Goal: Information Seeking & Learning: Learn about a topic

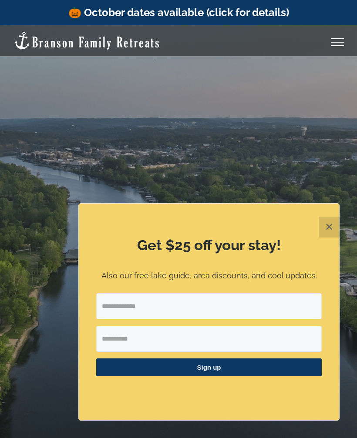
click at [323, 227] on button "✕" at bounding box center [328, 227] width 21 height 21
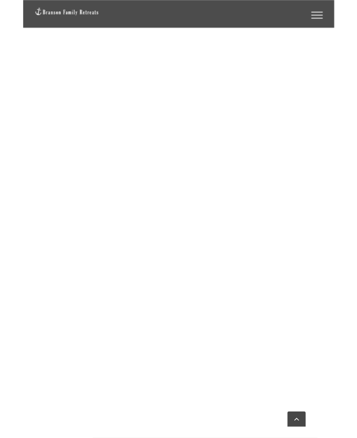
scroll to position [952, 0]
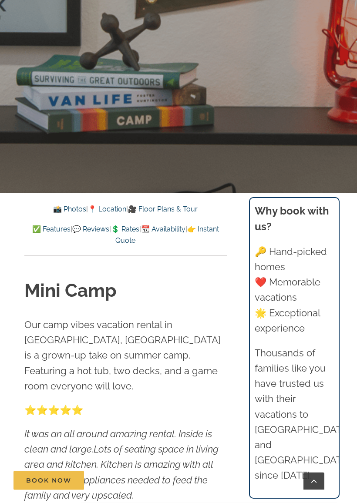
scroll to position [347, 0]
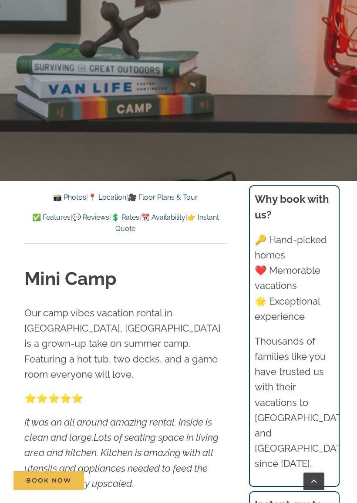
click at [57, 194] on link "📸 Photos" at bounding box center [69, 197] width 33 height 8
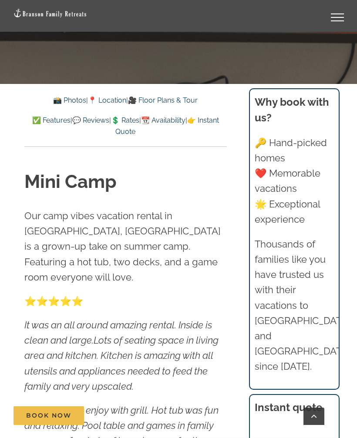
scroll to position [378, 0]
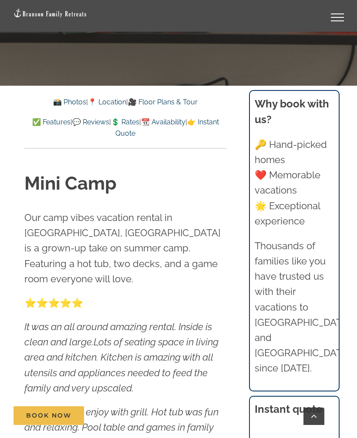
click at [62, 101] on link "📸 Photos" at bounding box center [69, 102] width 33 height 8
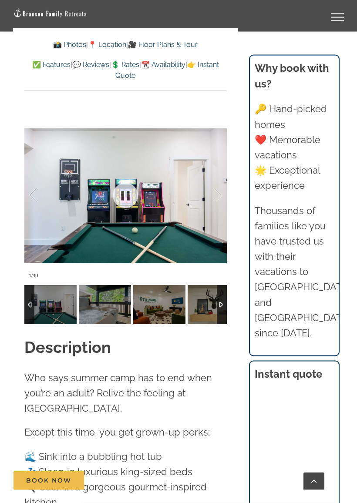
scroll to position [874, 0]
click at [221, 179] on div at bounding box center [208, 195] width 27 height 54
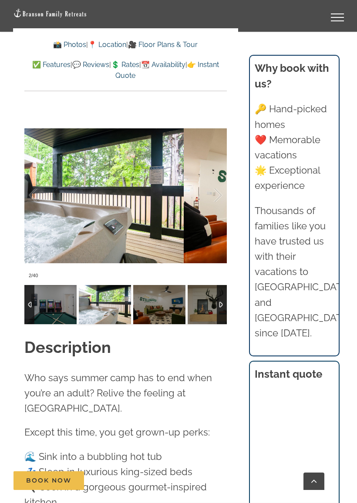
click at [222, 181] on div at bounding box center [208, 195] width 27 height 54
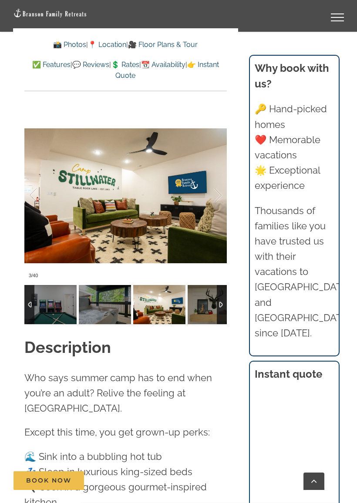
click at [215, 183] on div at bounding box center [208, 195] width 27 height 54
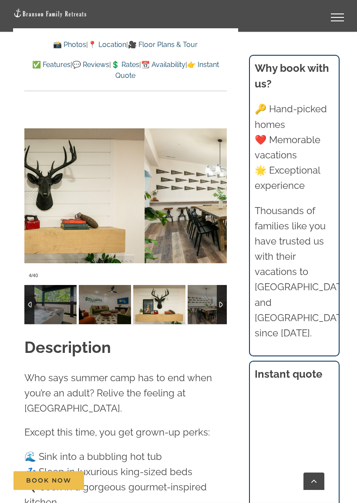
click at [218, 182] on div at bounding box center [208, 195] width 27 height 54
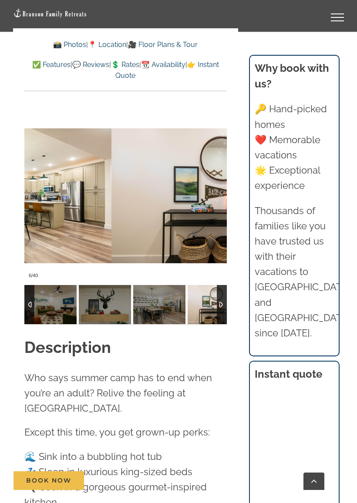
click at [222, 182] on div at bounding box center [208, 195] width 27 height 54
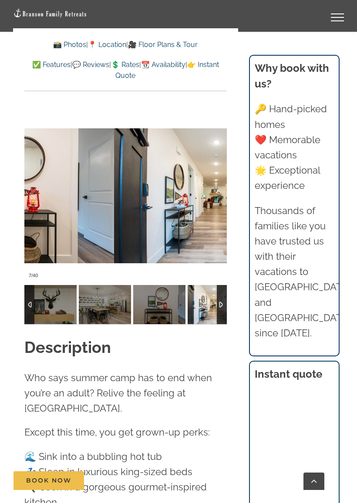
click at [221, 183] on div at bounding box center [208, 195] width 27 height 54
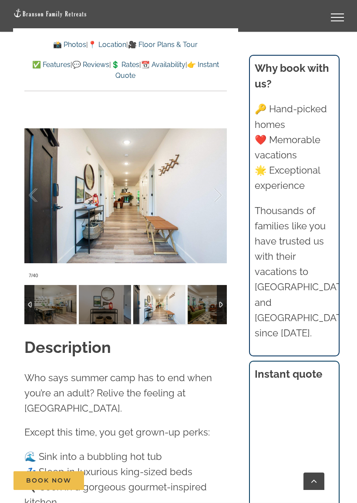
click at [219, 185] on div at bounding box center [208, 195] width 27 height 54
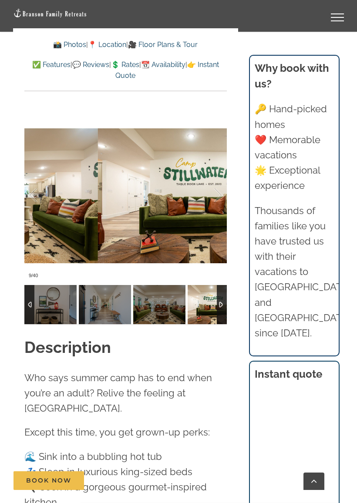
click at [221, 183] on div at bounding box center [208, 195] width 27 height 54
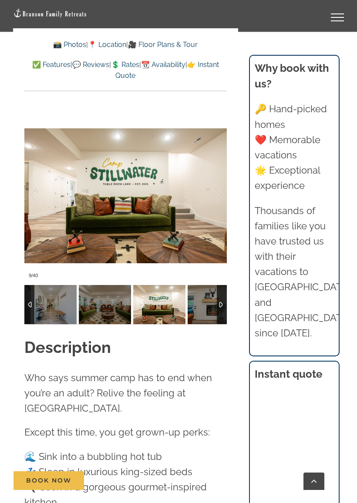
click at [218, 184] on div at bounding box center [208, 195] width 27 height 54
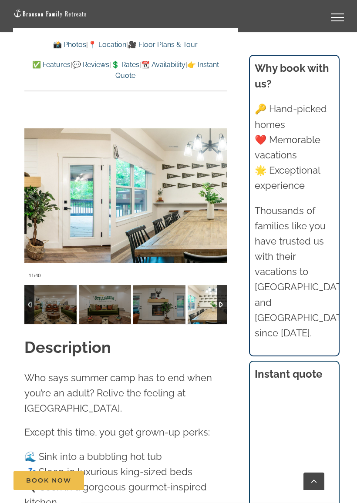
click at [221, 184] on div at bounding box center [208, 195] width 27 height 54
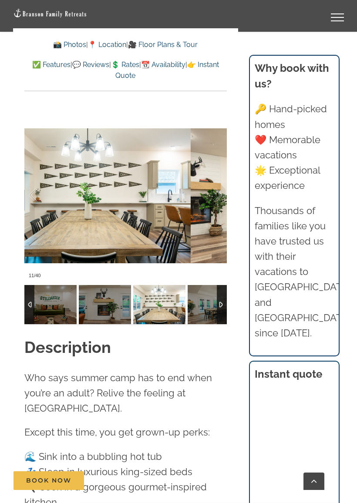
click at [221, 182] on div at bounding box center [208, 195] width 27 height 54
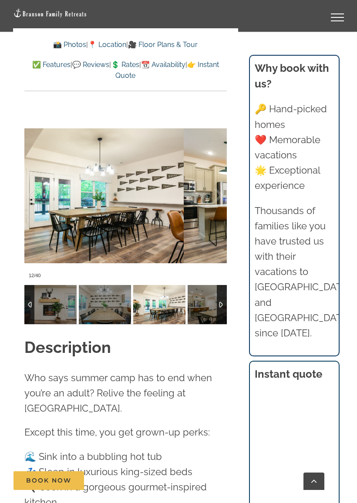
click at [217, 184] on div at bounding box center [208, 195] width 27 height 54
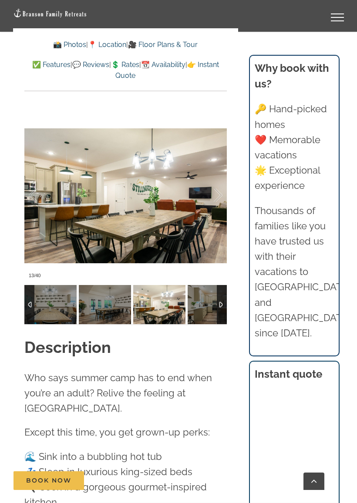
click at [220, 183] on div at bounding box center [208, 195] width 27 height 54
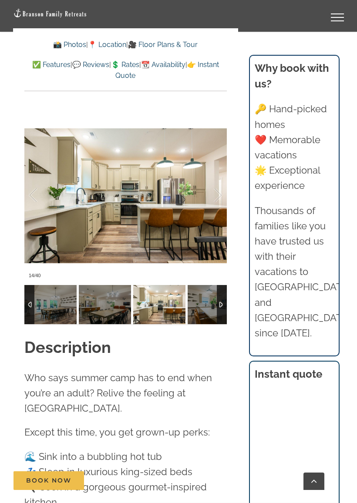
click at [221, 181] on div at bounding box center [208, 195] width 27 height 54
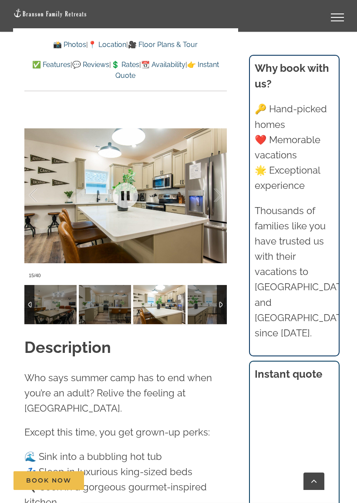
click at [223, 179] on div at bounding box center [125, 196] width 202 height 174
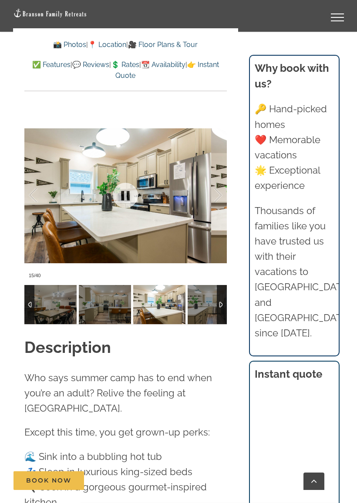
click at [222, 179] on div at bounding box center [208, 195] width 27 height 54
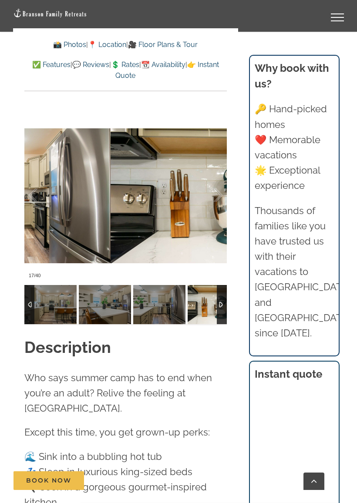
click at [221, 180] on div at bounding box center [208, 195] width 27 height 54
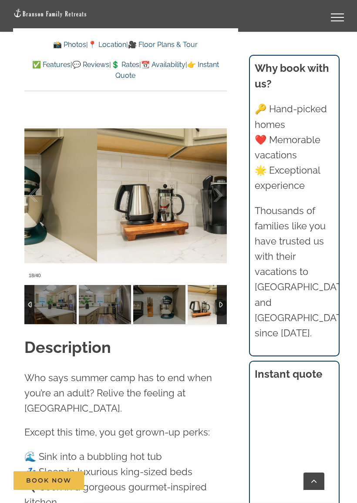
click at [221, 182] on div at bounding box center [208, 195] width 27 height 54
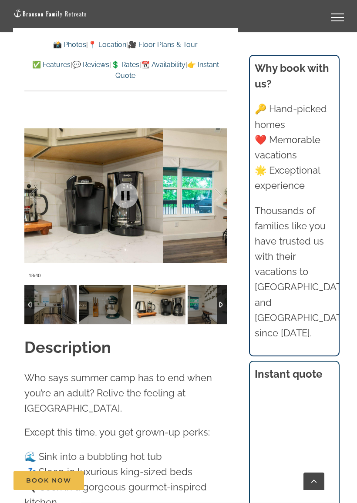
click at [218, 183] on div at bounding box center [208, 195] width 27 height 54
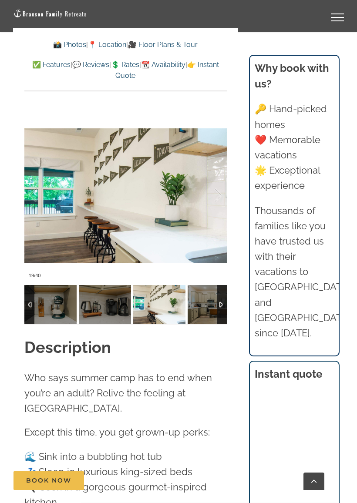
click at [218, 182] on div at bounding box center [208, 195] width 27 height 54
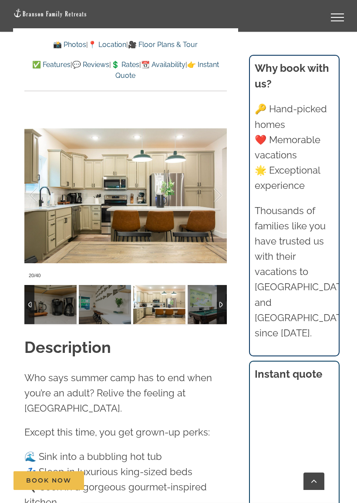
click at [220, 179] on div at bounding box center [208, 195] width 27 height 54
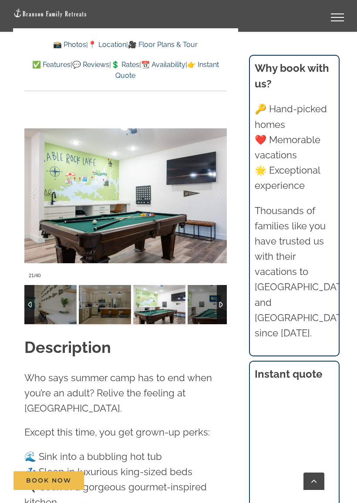
click at [219, 180] on div at bounding box center [208, 195] width 27 height 54
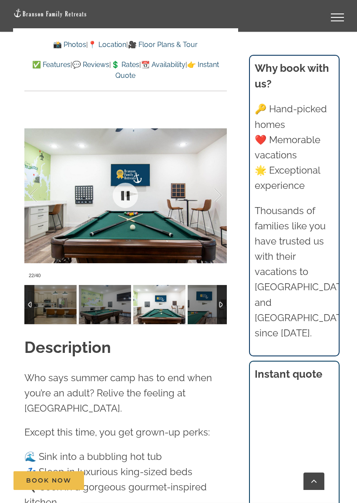
click at [220, 180] on div at bounding box center [208, 195] width 27 height 54
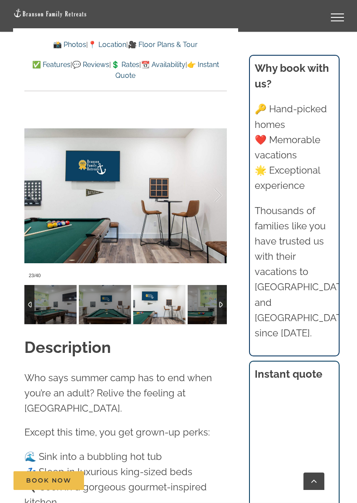
click at [214, 184] on div at bounding box center [208, 195] width 27 height 54
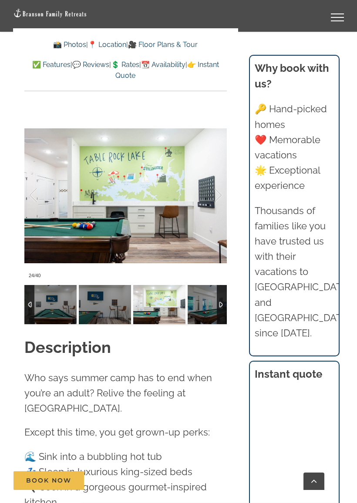
click at [211, 183] on div at bounding box center [208, 195] width 27 height 54
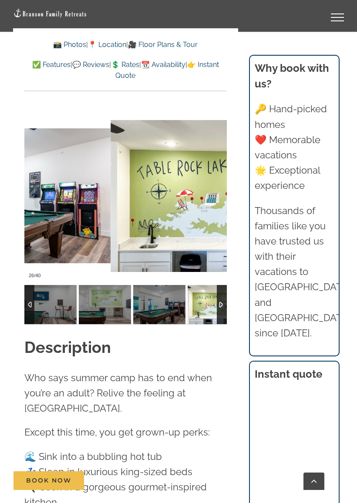
click at [220, 182] on div at bounding box center [208, 195] width 27 height 54
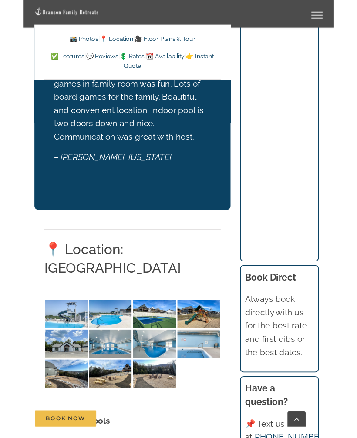
scroll to position [2416, 0]
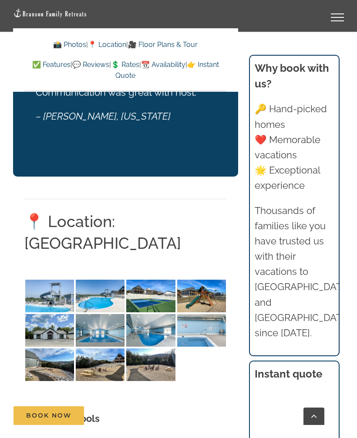
click at [57, 348] on img at bounding box center [49, 364] width 49 height 33
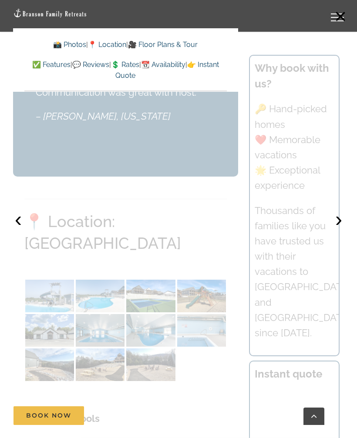
click at [110, 274] on div at bounding box center [178, 219] width 357 height 438
click at [343, 221] on button "›" at bounding box center [338, 219] width 19 height 19
click at [345, 221] on button "›" at bounding box center [338, 219] width 19 height 19
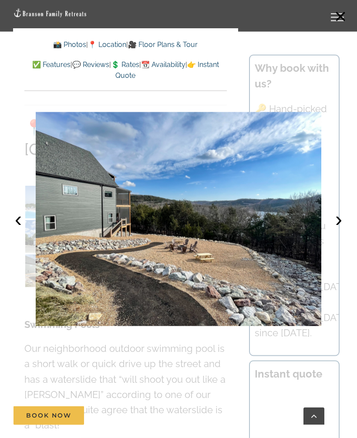
scroll to position [2510, 0]
click at [14, 220] on button "‹" at bounding box center [18, 219] width 19 height 19
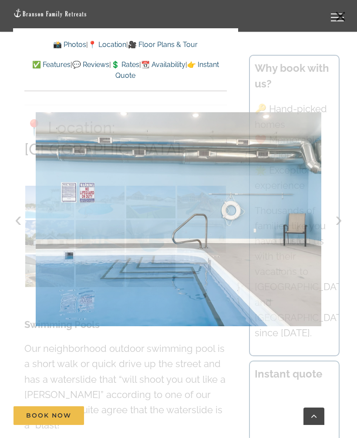
click at [338, 232] on div at bounding box center [178, 219] width 357 height 438
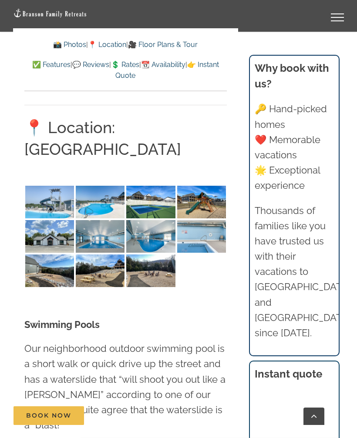
click at [44, 254] on img at bounding box center [49, 270] width 49 height 33
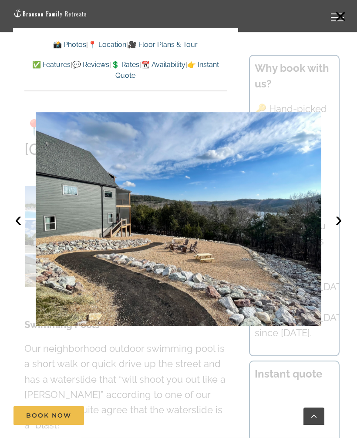
click at [340, 222] on button "›" at bounding box center [338, 219] width 19 height 19
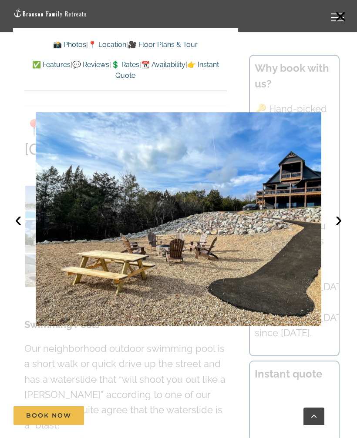
click at [338, 221] on button "›" at bounding box center [338, 219] width 19 height 19
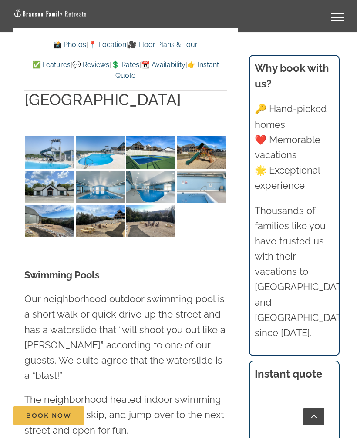
scroll to position [2559, 0]
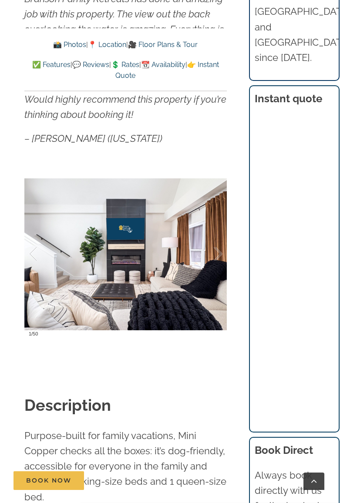
scroll to position [779, 0]
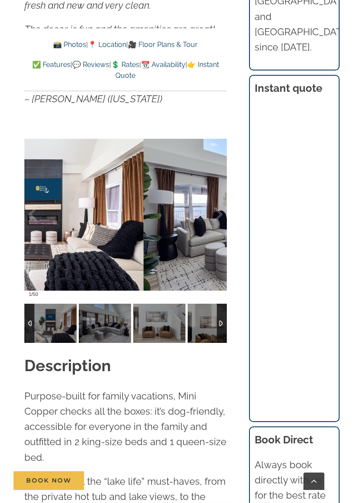
click at [220, 211] on div at bounding box center [208, 214] width 27 height 54
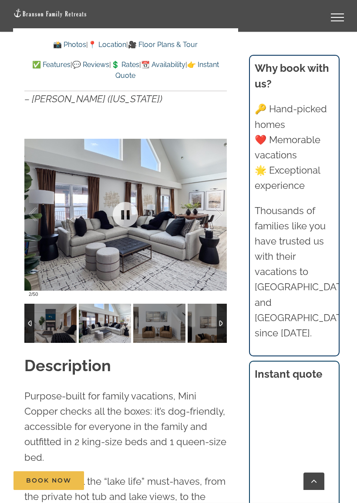
click at [220, 210] on div at bounding box center [208, 214] width 27 height 54
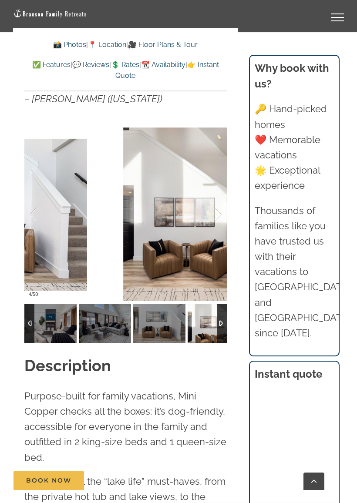
click at [220, 213] on div at bounding box center [208, 214] width 27 height 54
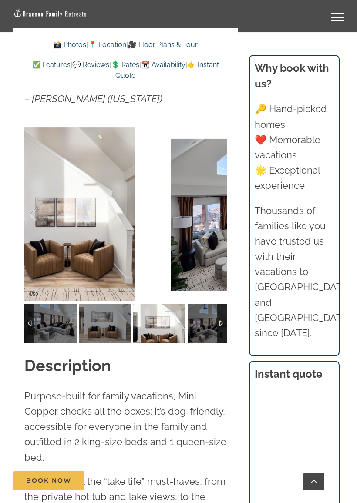
click at [220, 214] on div at bounding box center [208, 214] width 27 height 54
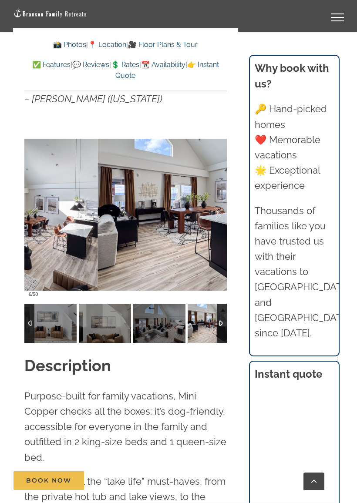
click at [220, 214] on div at bounding box center [208, 214] width 27 height 54
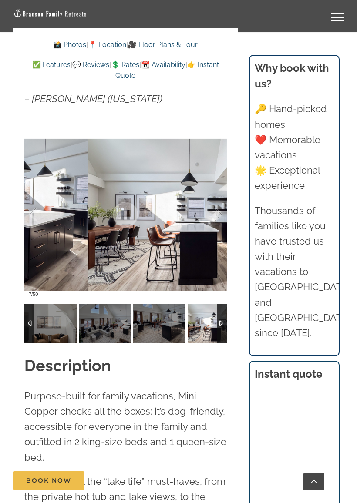
click at [218, 216] on div at bounding box center [208, 214] width 27 height 54
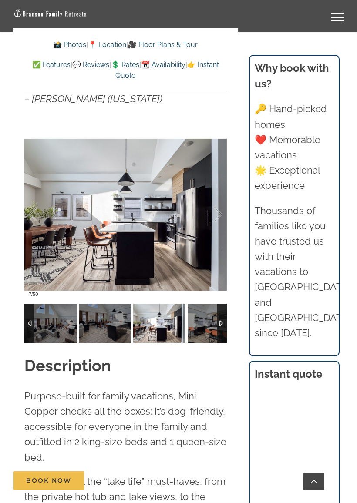
click at [216, 216] on div at bounding box center [208, 214] width 27 height 54
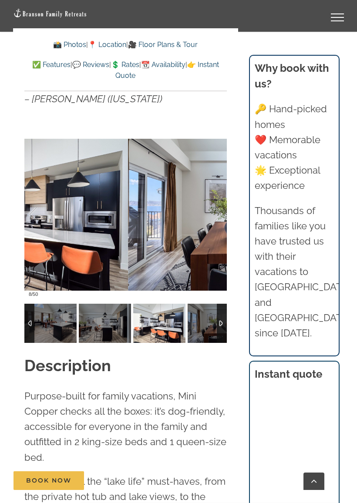
click at [220, 216] on div at bounding box center [208, 214] width 27 height 54
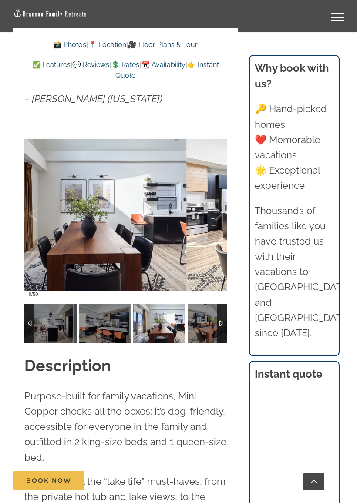
click at [221, 215] on div at bounding box center [208, 214] width 27 height 54
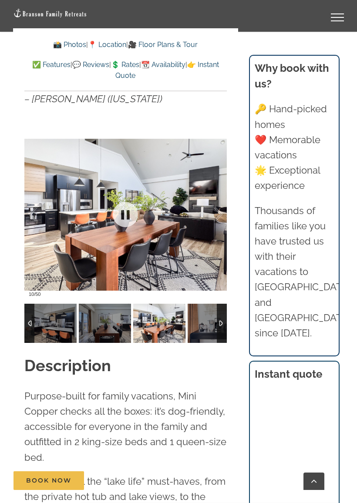
click at [219, 212] on div at bounding box center [208, 214] width 27 height 54
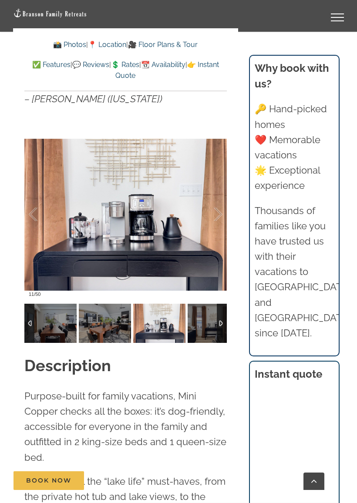
click at [219, 213] on div at bounding box center [208, 214] width 27 height 54
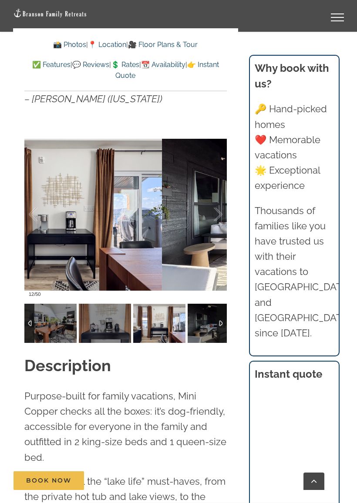
click at [219, 212] on div at bounding box center [208, 214] width 27 height 54
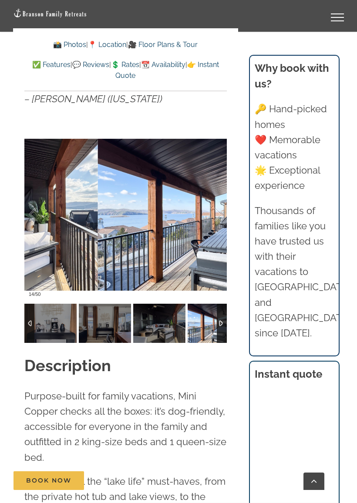
click at [217, 211] on div at bounding box center [208, 214] width 27 height 54
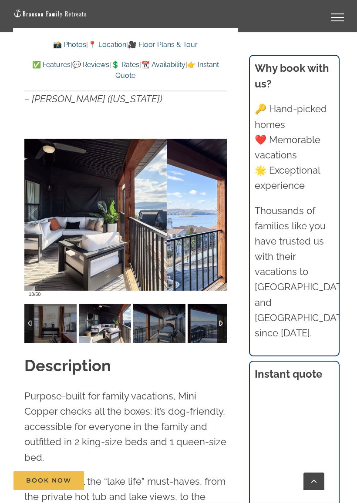
click at [34, 206] on div at bounding box center [42, 214] width 27 height 54
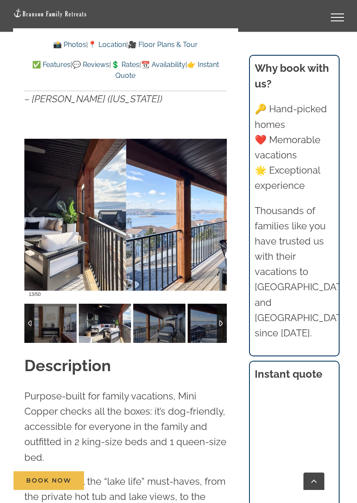
click at [213, 214] on div at bounding box center [208, 214] width 27 height 54
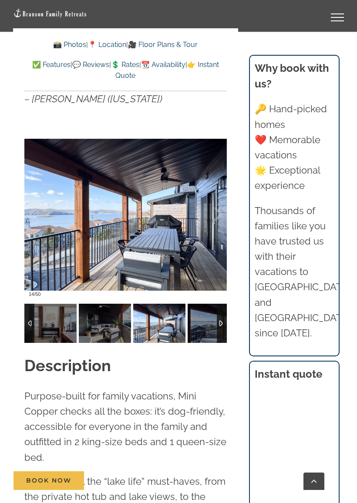
click at [212, 215] on div at bounding box center [208, 214] width 27 height 54
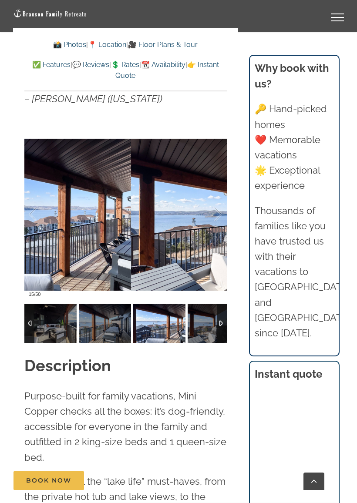
click at [212, 214] on div at bounding box center [208, 214] width 27 height 54
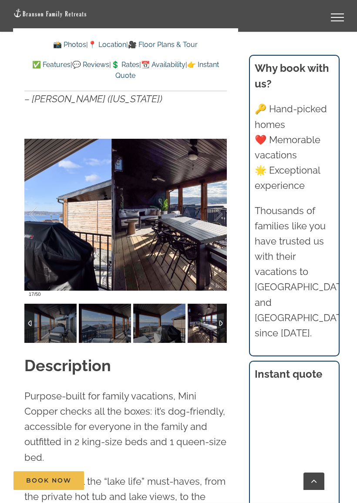
click at [212, 210] on div at bounding box center [208, 214] width 27 height 54
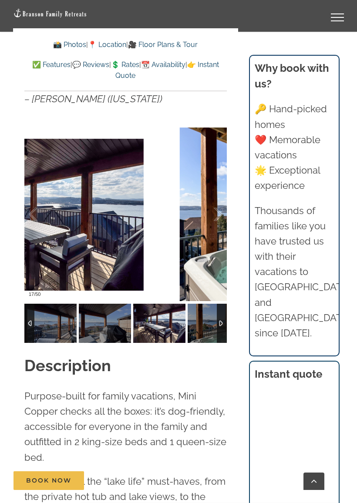
click at [213, 209] on div at bounding box center [208, 214] width 27 height 54
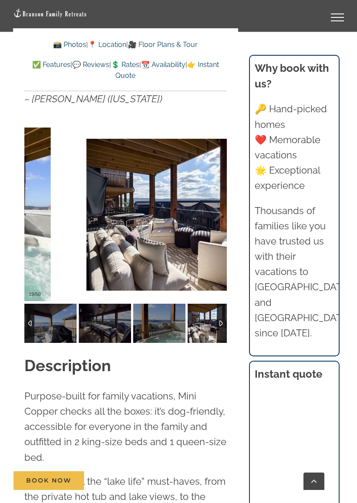
click at [213, 210] on div at bounding box center [208, 214] width 27 height 54
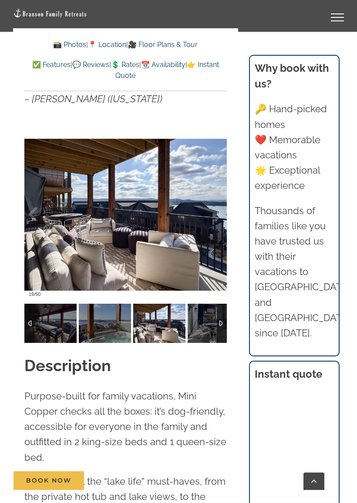
click at [209, 211] on div at bounding box center [208, 214] width 27 height 54
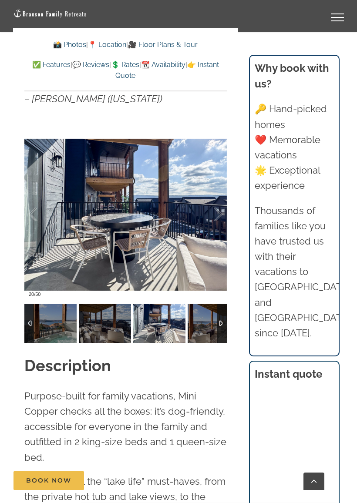
click at [212, 203] on div at bounding box center [208, 214] width 27 height 54
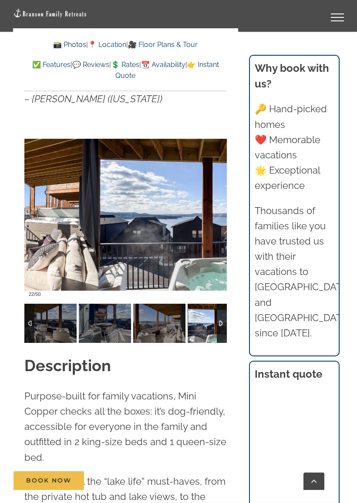
click at [208, 206] on div at bounding box center [208, 214] width 27 height 54
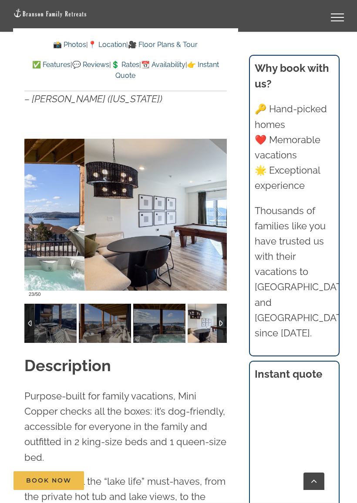
click at [208, 207] on div at bounding box center [208, 214] width 27 height 54
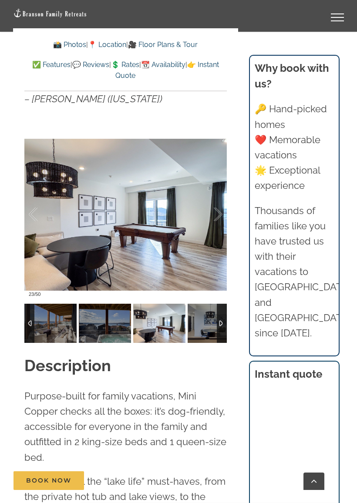
click at [211, 207] on div at bounding box center [208, 214] width 27 height 54
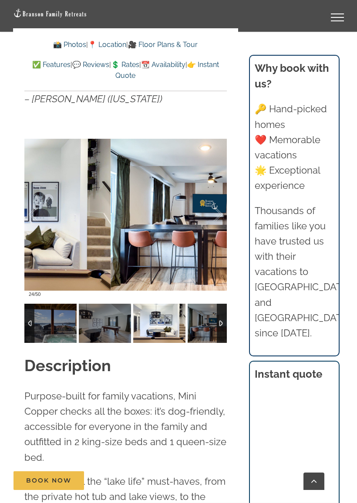
click at [214, 205] on div at bounding box center [208, 214] width 27 height 54
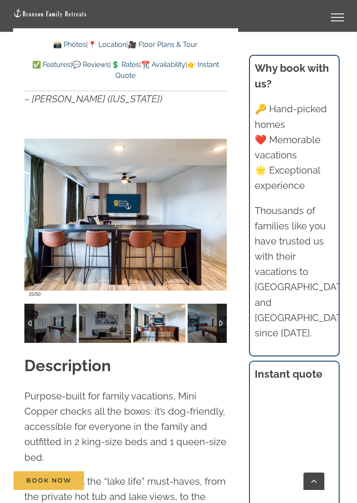
click at [211, 205] on div at bounding box center [208, 214] width 27 height 54
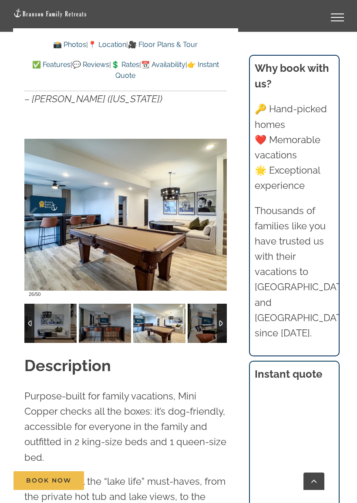
click at [217, 198] on div at bounding box center [208, 214] width 27 height 54
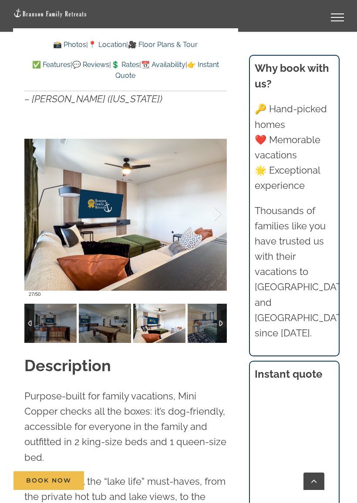
click at [214, 201] on div at bounding box center [208, 214] width 27 height 54
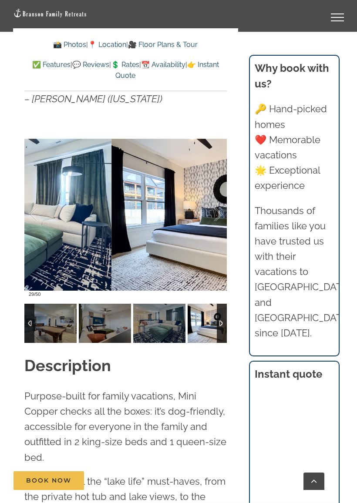
click at [213, 204] on div at bounding box center [208, 214] width 27 height 54
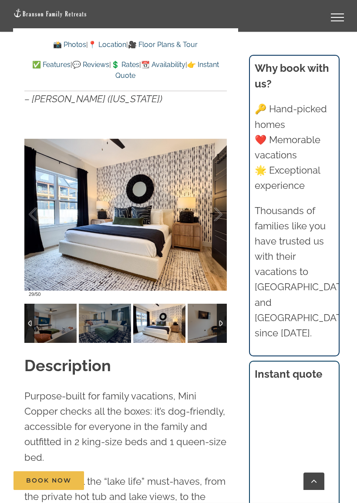
click at [214, 201] on div at bounding box center [208, 214] width 27 height 54
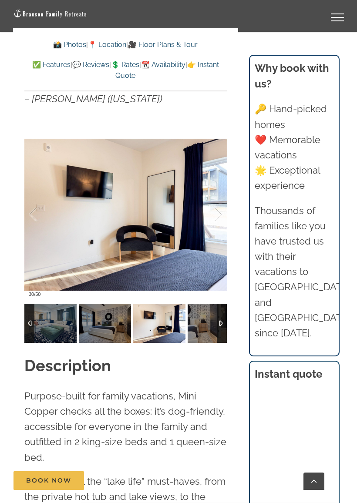
click at [214, 204] on div at bounding box center [208, 214] width 27 height 54
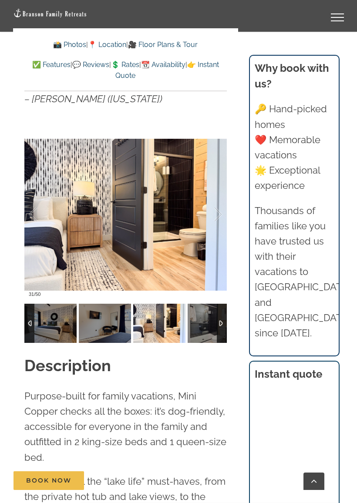
click at [214, 207] on div at bounding box center [208, 214] width 27 height 54
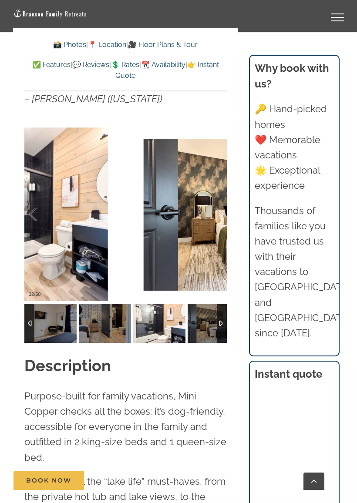
click at [217, 202] on div at bounding box center [208, 214] width 27 height 54
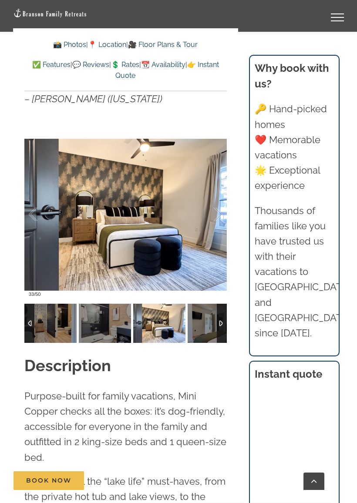
click at [215, 207] on div at bounding box center [208, 214] width 27 height 54
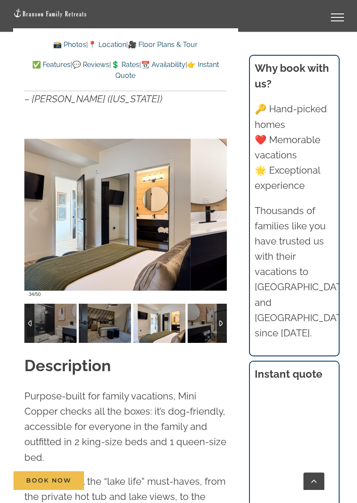
click at [215, 206] on div at bounding box center [208, 214] width 27 height 54
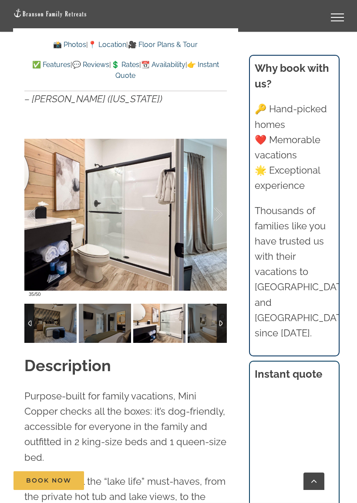
click at [216, 205] on div at bounding box center [208, 214] width 27 height 54
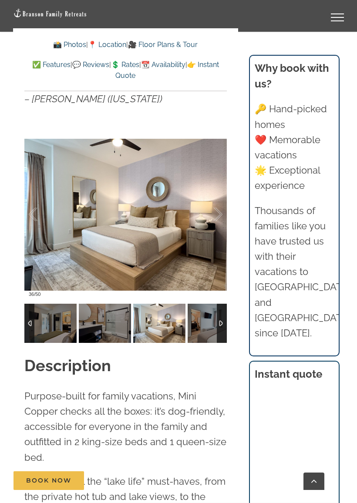
click at [220, 203] on div at bounding box center [208, 214] width 27 height 54
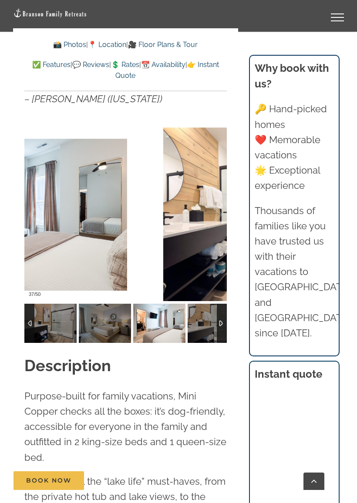
click at [219, 204] on div at bounding box center [208, 214] width 27 height 54
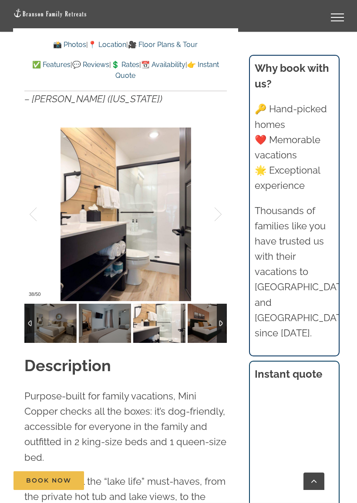
click at [219, 204] on div at bounding box center [208, 214] width 27 height 54
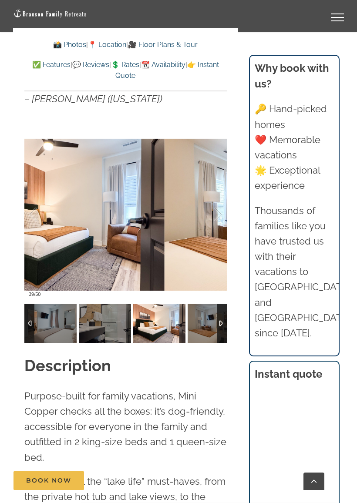
click at [217, 204] on div at bounding box center [208, 214] width 27 height 54
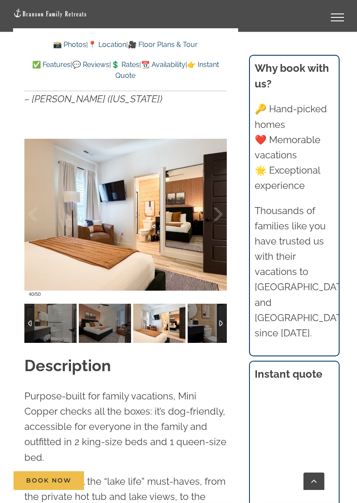
click at [221, 202] on div at bounding box center [208, 214] width 27 height 54
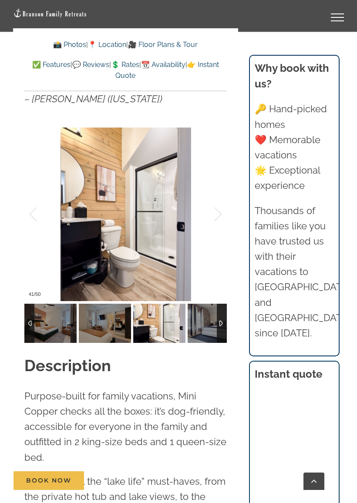
click at [219, 202] on div at bounding box center [208, 214] width 27 height 54
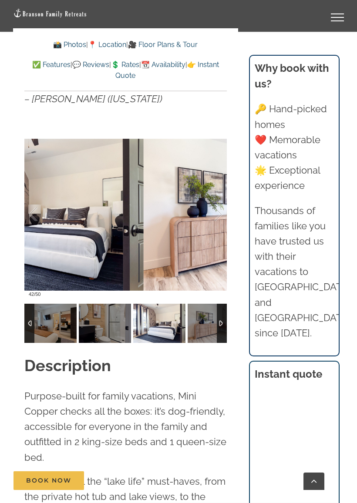
click at [220, 204] on div at bounding box center [208, 214] width 27 height 54
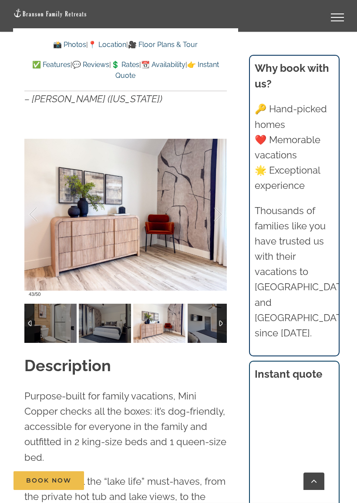
click at [218, 204] on div at bounding box center [208, 214] width 27 height 54
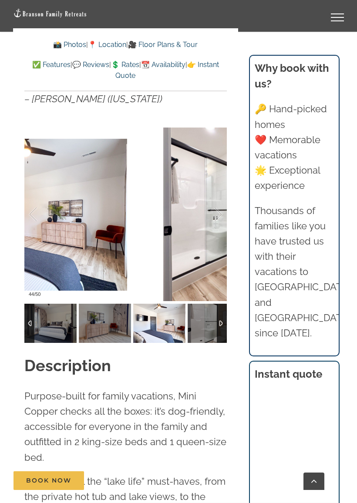
click at [218, 205] on div at bounding box center [208, 214] width 27 height 54
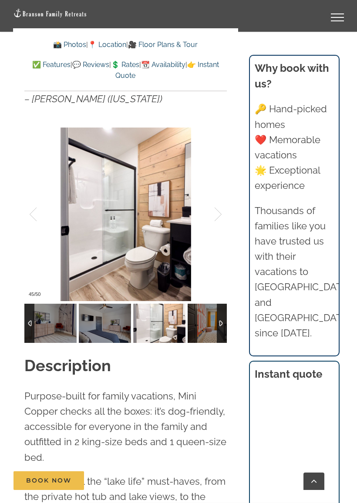
click at [219, 204] on div at bounding box center [208, 214] width 27 height 54
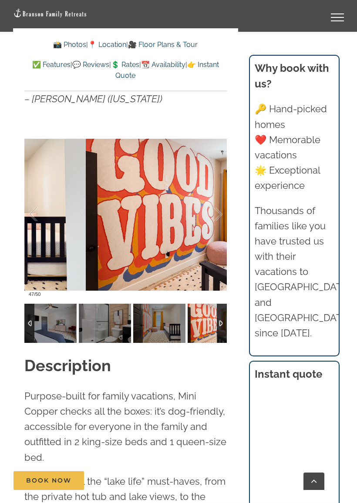
click at [220, 204] on div at bounding box center [208, 214] width 27 height 54
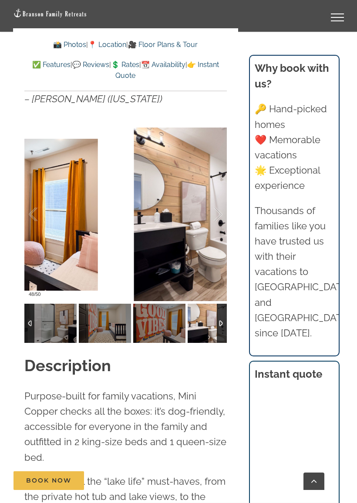
click at [218, 204] on div at bounding box center [208, 214] width 27 height 54
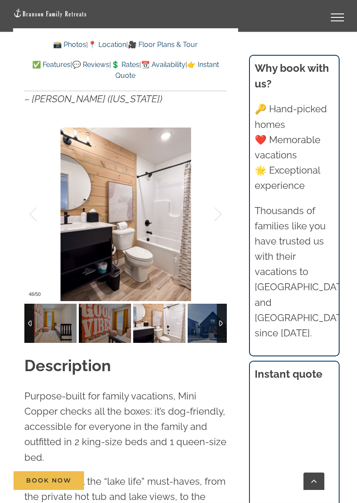
click at [218, 203] on div at bounding box center [208, 214] width 27 height 54
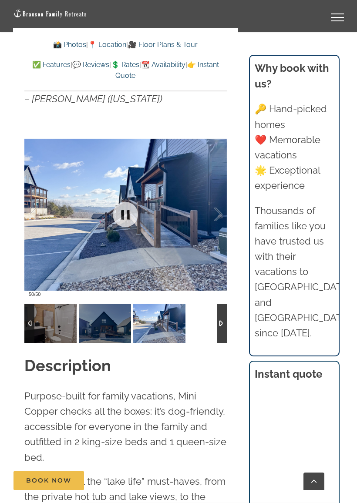
click at [226, 211] on div at bounding box center [125, 214] width 202 height 174
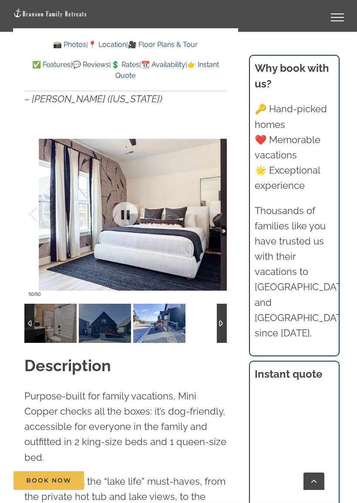
click at [221, 215] on div at bounding box center [208, 214] width 27 height 54
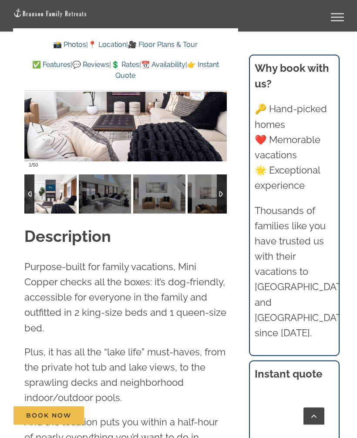
scroll to position [840, 0]
